Goal: Check status

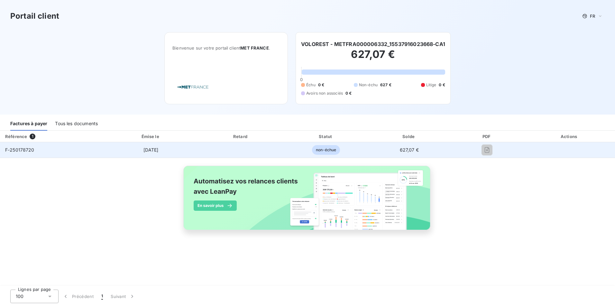
click at [411, 150] on span "627,07 €" at bounding box center [409, 149] width 19 height 5
click at [154, 150] on span "[DATE]" at bounding box center [150, 149] width 15 height 5
click at [20, 150] on span "F-250178720" at bounding box center [19, 149] width 29 height 5
click at [26, 148] on span "F-250178720" at bounding box center [19, 149] width 29 height 5
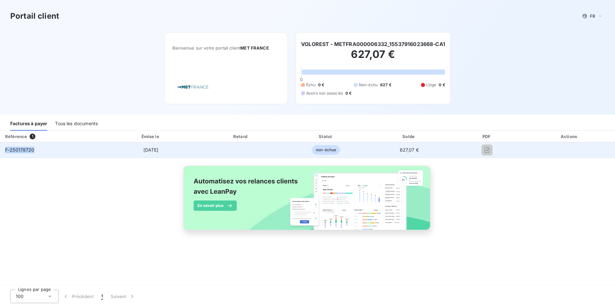
click at [26, 148] on span "F-250178720" at bounding box center [19, 149] width 29 height 5
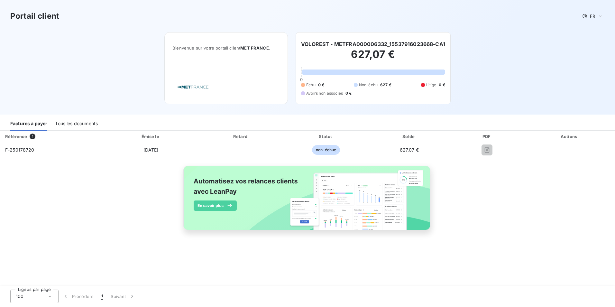
click at [502, 188] on div "Référence 1 Émise le Retard Statut Solde PDF Actions F-250178720 [DATE] non-éch…" at bounding box center [307, 188] width 615 height 114
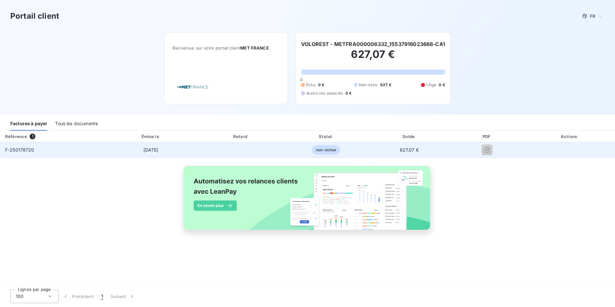
click at [330, 151] on span "non-échue" at bounding box center [326, 150] width 28 height 10
click at [409, 149] on span "627,07 €" at bounding box center [409, 149] width 19 height 5
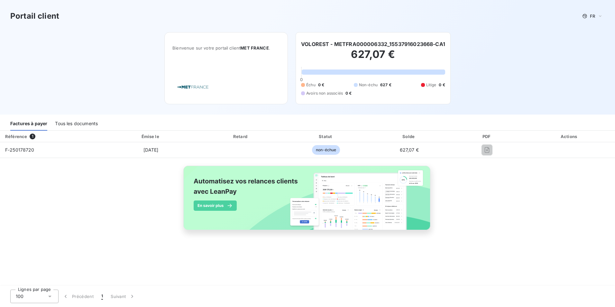
click at [358, 44] on h6 "VOLOREST - METFRA000006332_15537916023668-CA1" at bounding box center [373, 44] width 144 height 8
click at [261, 50] on span "MET FRANCE" at bounding box center [254, 47] width 29 height 5
